Goal: Task Accomplishment & Management: Manage account settings

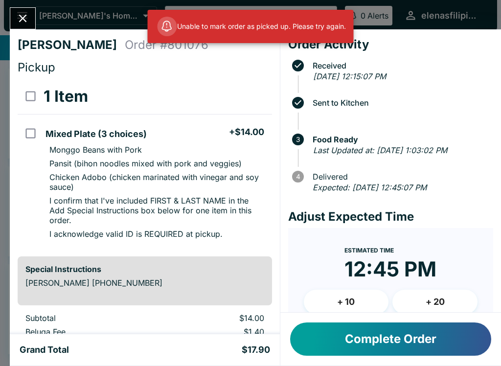
click at [22, 10] on button "Close" at bounding box center [22, 18] width 25 height 21
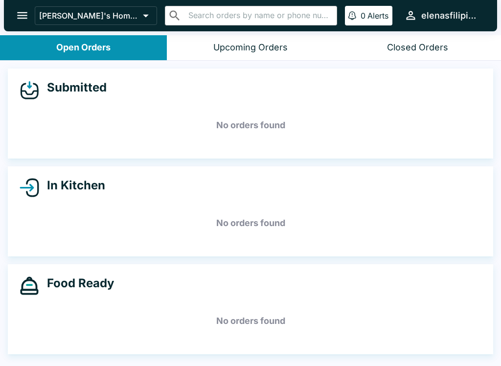
click at [19, 17] on icon "open drawer" at bounding box center [22, 15] width 13 height 13
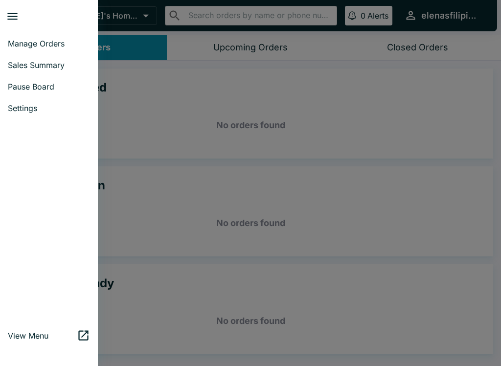
click at [152, 108] on div at bounding box center [250, 183] width 501 height 366
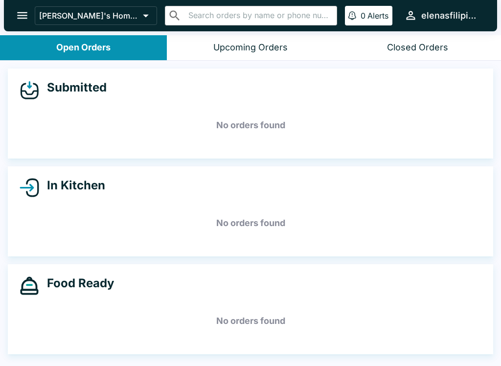
click at [383, 47] on button "Closed Orders" at bounding box center [417, 47] width 167 height 25
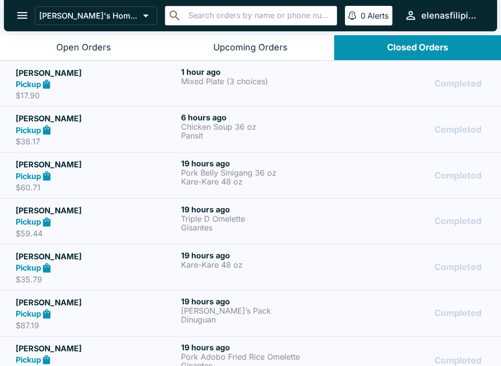
click at [108, 86] on div "Pickup" at bounding box center [96, 84] width 161 height 11
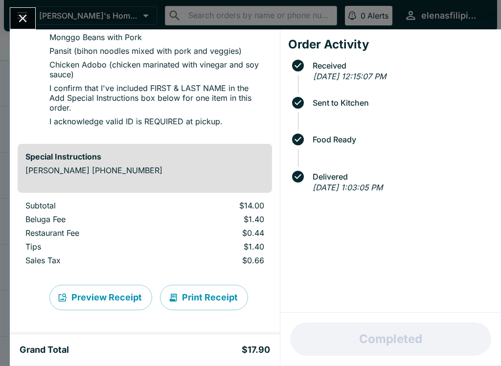
scroll to position [112, 0]
click at [17, 13] on icon "Close" at bounding box center [22, 18] width 13 height 13
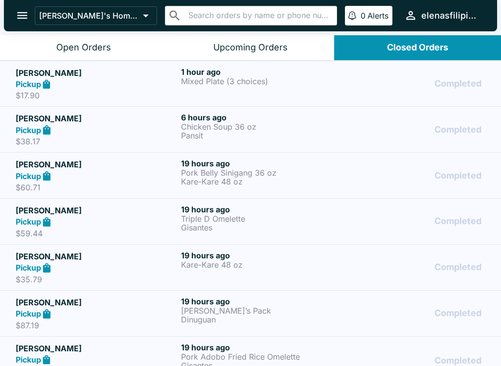
click at [40, 128] on strong "Pickup" at bounding box center [28, 130] width 25 height 10
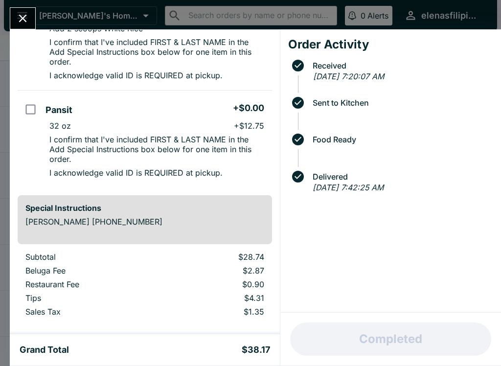
scroll to position [135, 0]
click at [22, 20] on icon "Close" at bounding box center [23, 19] width 8 height 8
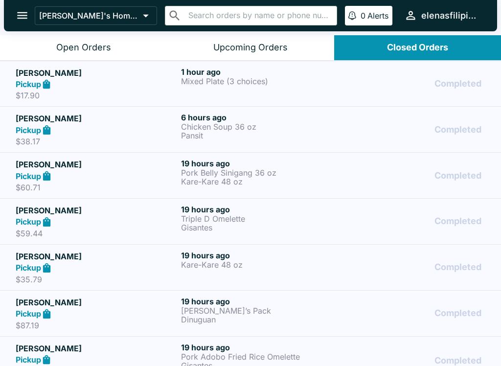
click at [43, 48] on button "Open Orders" at bounding box center [83, 47] width 167 height 25
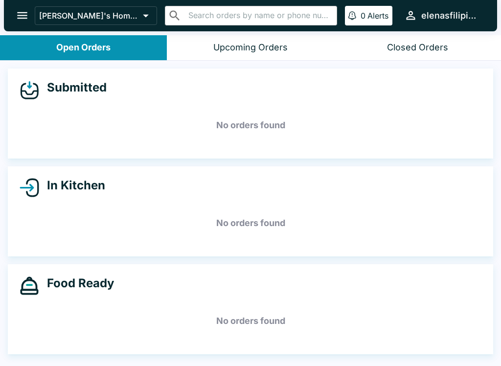
click at [22, 21] on icon "open drawer" at bounding box center [22, 15] width 13 height 13
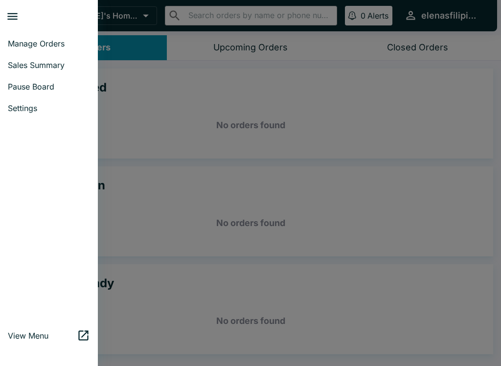
click at [20, 66] on span "Sales Summary" at bounding box center [49, 65] width 82 height 10
select select "03:00"
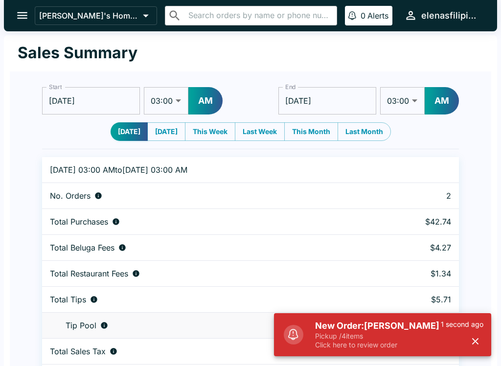
click at [24, 3] on button "open drawer" at bounding box center [22, 15] width 25 height 25
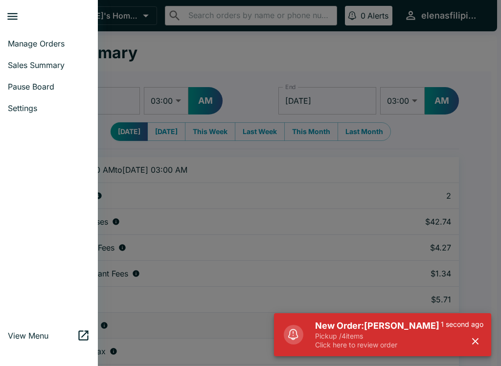
click at [61, 42] on span "Manage Orders" at bounding box center [49, 44] width 82 height 10
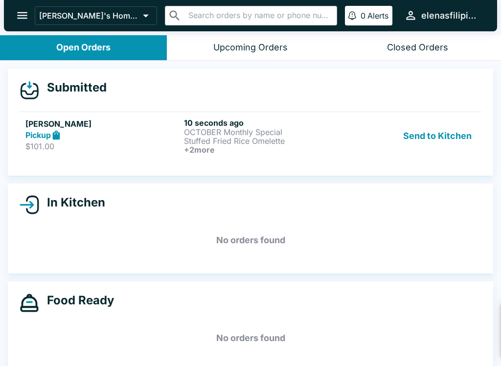
click at [49, 134] on strong "Pickup" at bounding box center [37, 135] width 25 height 10
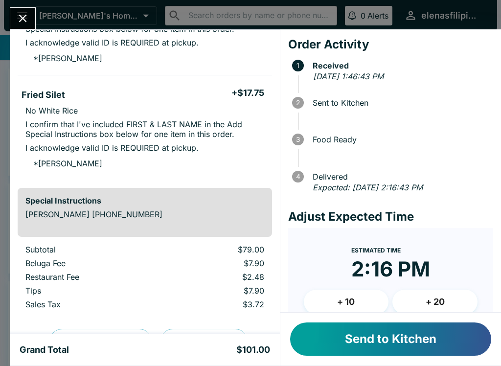
scroll to position [369, 0]
click at [367, 337] on button "Send to Kitchen" at bounding box center [390, 338] width 201 height 33
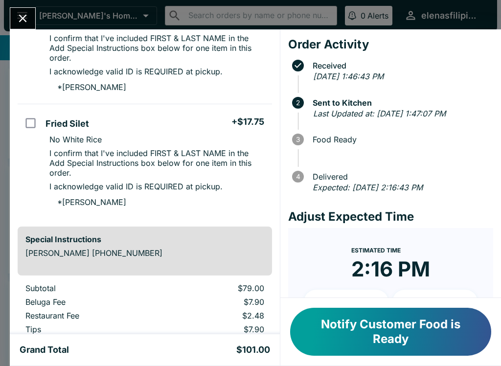
click at [174, 67] on p "I acknowledge valid ID is REQUIRED at pickup." at bounding box center [135, 72] width 173 height 10
checkbox input "true"
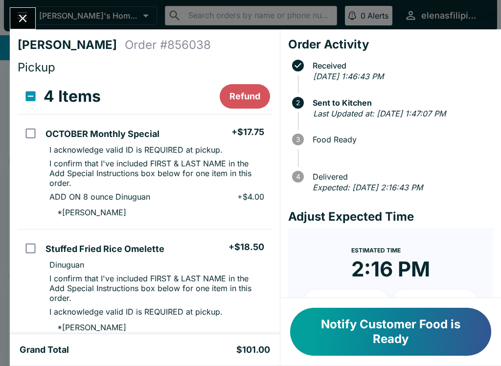
scroll to position [0, 0]
click at [21, 100] on input "select all" at bounding box center [31, 96] width 22 height 22
checkbox input "true"
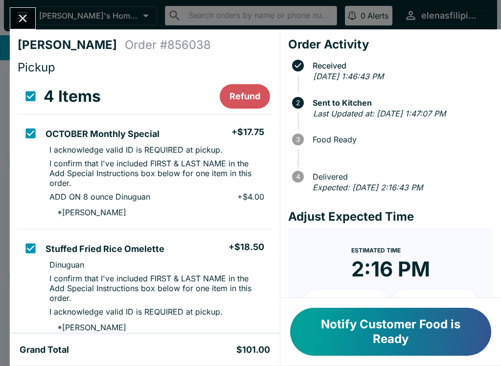
checkbox input "true"
click at [20, 183] on td "orders table" at bounding box center [30, 171] width 24 height 115
checkbox input "false"
click at [22, 178] on td "orders table" at bounding box center [30, 171] width 24 height 115
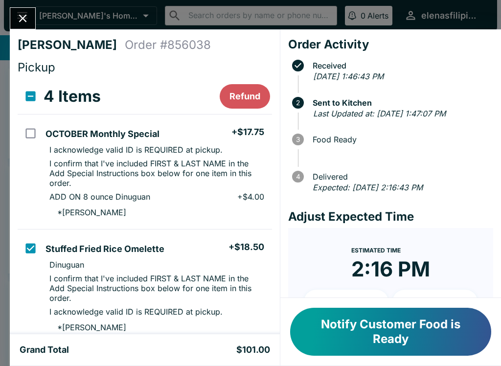
checkbox input "true"
click at [132, 88] on div "4 Items Refund" at bounding box center [157, 97] width 226 height 20
click at [27, 209] on td "orders table" at bounding box center [30, 171] width 24 height 115
checkbox input "false"
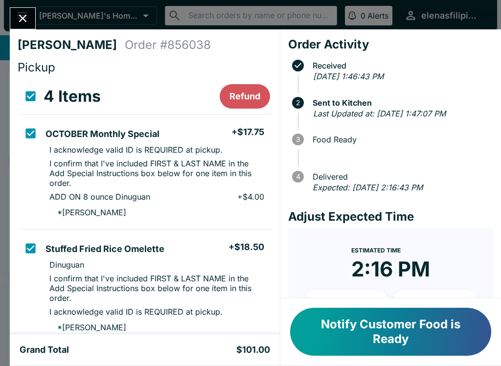
checkbox input "false"
click at [25, 95] on input "select all" at bounding box center [31, 96] width 22 height 22
checkbox input "true"
click at [24, 133] on input "orders table" at bounding box center [31, 133] width 22 height 22
checkbox input "false"
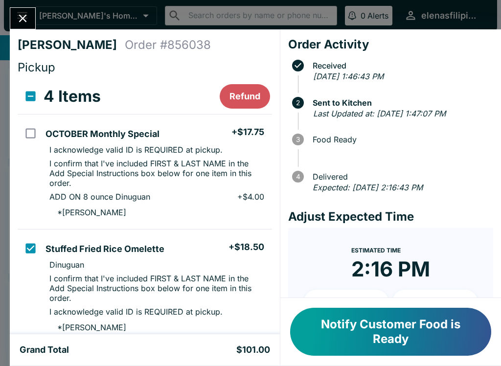
click at [26, 96] on input "select all" at bounding box center [31, 96] width 22 height 22
checkbox input "true"
click at [24, 130] on input "orders table" at bounding box center [31, 133] width 22 height 22
checkbox input "false"
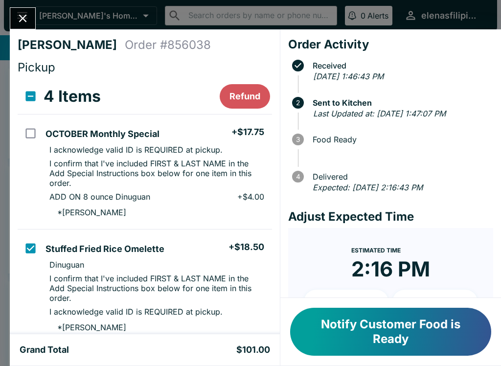
click at [27, 243] on input "orders table" at bounding box center [31, 248] width 22 height 22
checkbox input "false"
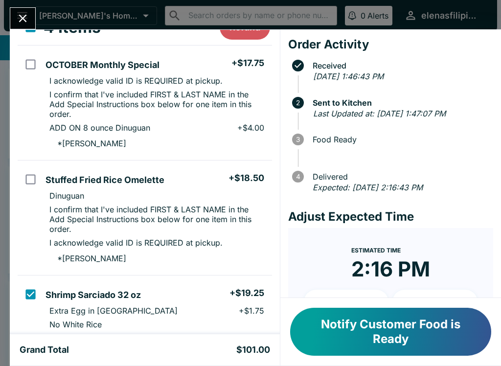
scroll to position [80, 0]
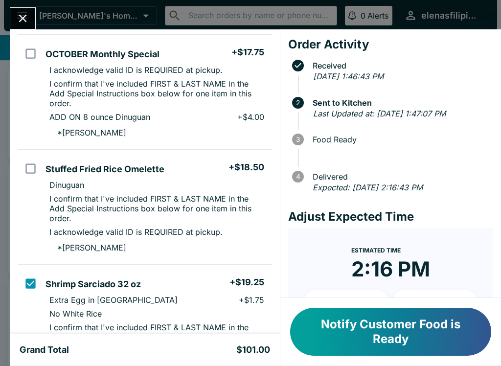
click at [27, 279] on input "orders table" at bounding box center [31, 283] width 22 height 22
checkbox input "false"
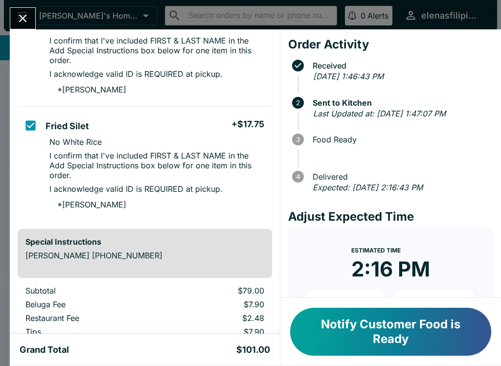
scroll to position [367, 0]
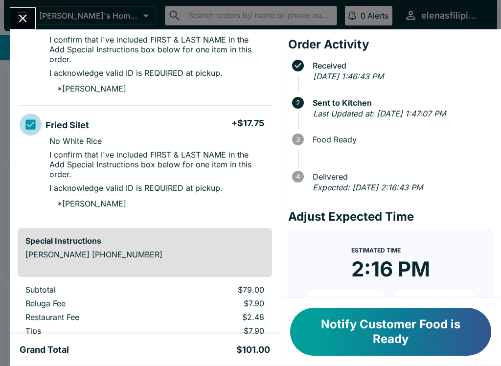
click at [27, 120] on input "orders table" at bounding box center [31, 124] width 22 height 22
checkbox input "false"
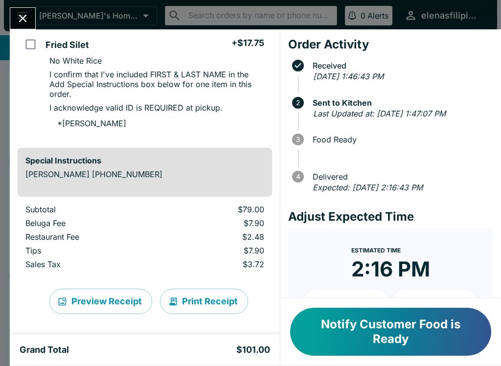
scroll to position [450, 0]
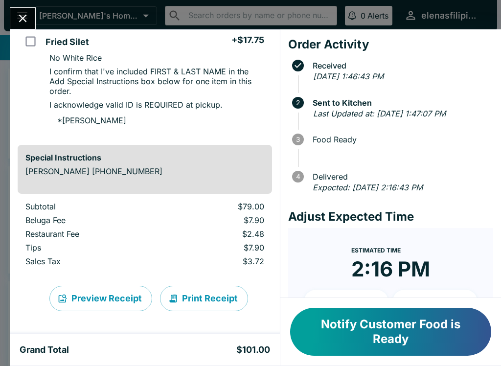
click at [384, 334] on button "Notify Customer Food is Ready" at bounding box center [390, 332] width 201 height 48
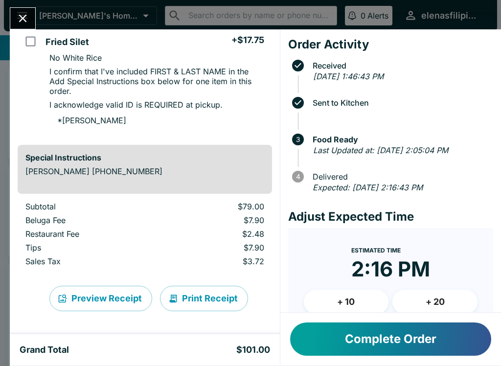
click at [453, 341] on button "Complete Order" at bounding box center [390, 338] width 201 height 33
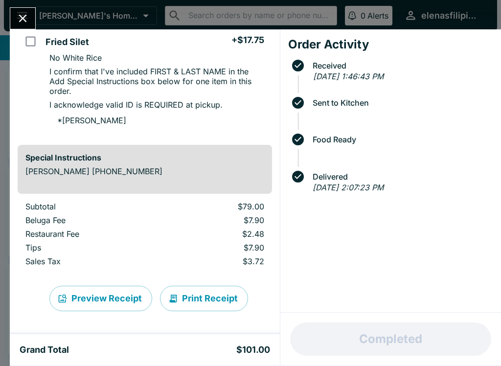
click at [19, 14] on icon "Close" at bounding box center [22, 18] width 13 height 13
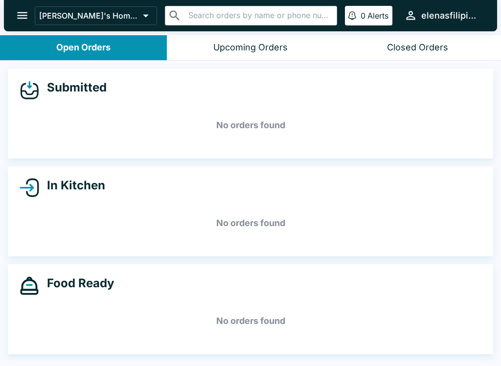
click at [19, 14] on icon "open drawer" at bounding box center [22, 15] width 13 height 13
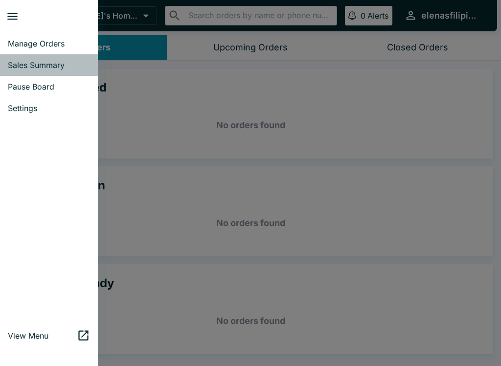
click at [16, 68] on span "Sales Summary" at bounding box center [49, 65] width 82 height 10
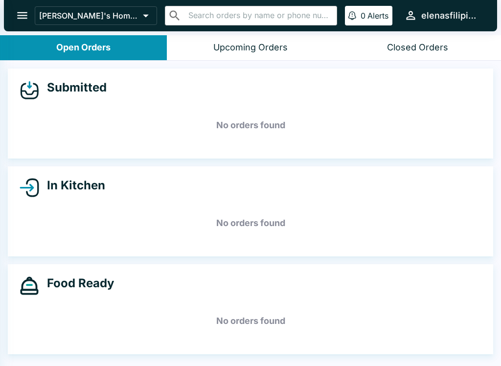
select select "03:00"
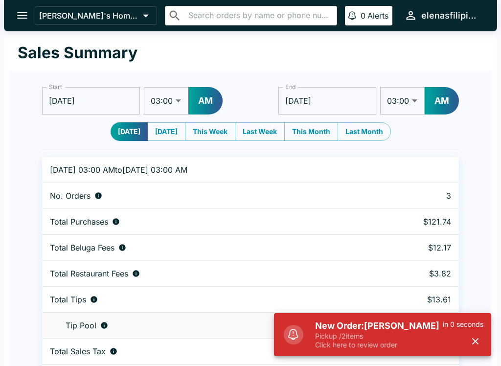
click at [26, 16] on icon "open drawer" at bounding box center [22, 15] width 10 height 7
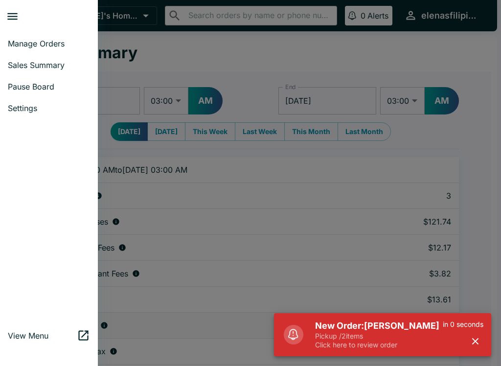
click at [44, 45] on span "Manage Orders" at bounding box center [49, 44] width 82 height 10
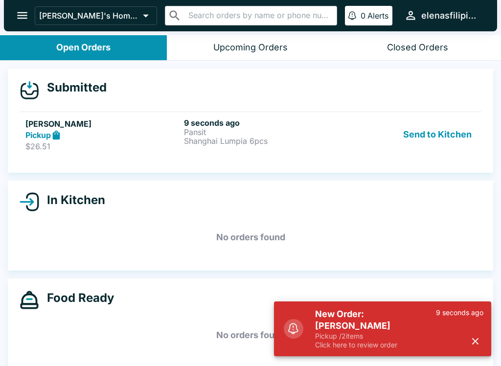
click at [53, 136] on icon at bounding box center [56, 134] width 7 height 9
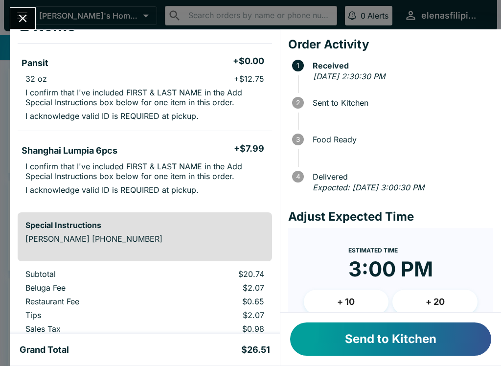
click at [374, 330] on button "Send to Kitchen" at bounding box center [390, 338] width 201 height 33
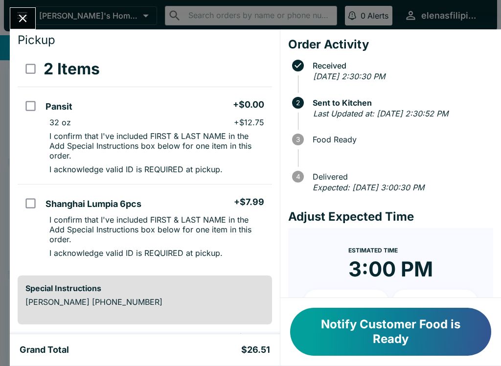
scroll to position [28, 0]
click at [26, 22] on icon "Close" at bounding box center [23, 19] width 8 height 8
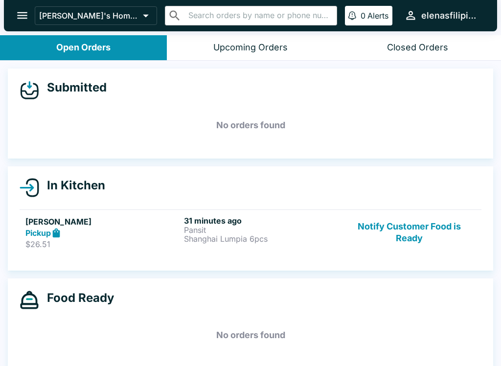
click at [77, 45] on div "Open Orders" at bounding box center [83, 47] width 54 height 11
click at [48, 220] on h5 "[PERSON_NAME]" at bounding box center [102, 222] width 155 height 12
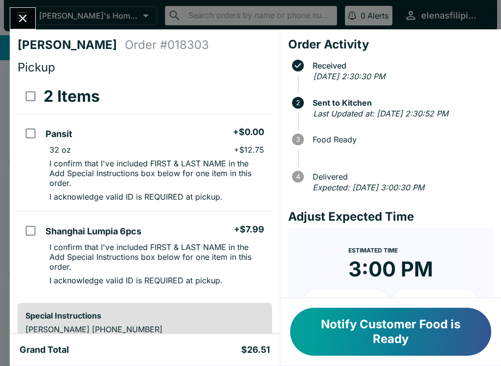
click at [387, 329] on button "Notify Customer Food is Ready" at bounding box center [390, 332] width 201 height 48
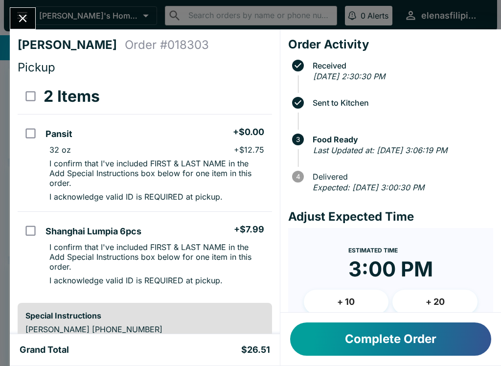
click at [26, 10] on button "Close" at bounding box center [22, 18] width 25 height 21
